Goal: Task Accomplishment & Management: Use online tool/utility

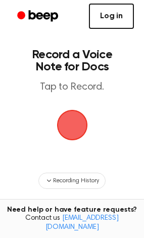
click at [114, 14] on link "Log in" at bounding box center [111, 16] width 45 height 25
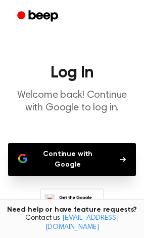
click at [47, 158] on button "Continue with Google" at bounding box center [72, 159] width 128 height 33
